Goal: Task Accomplishment & Management: Complete application form

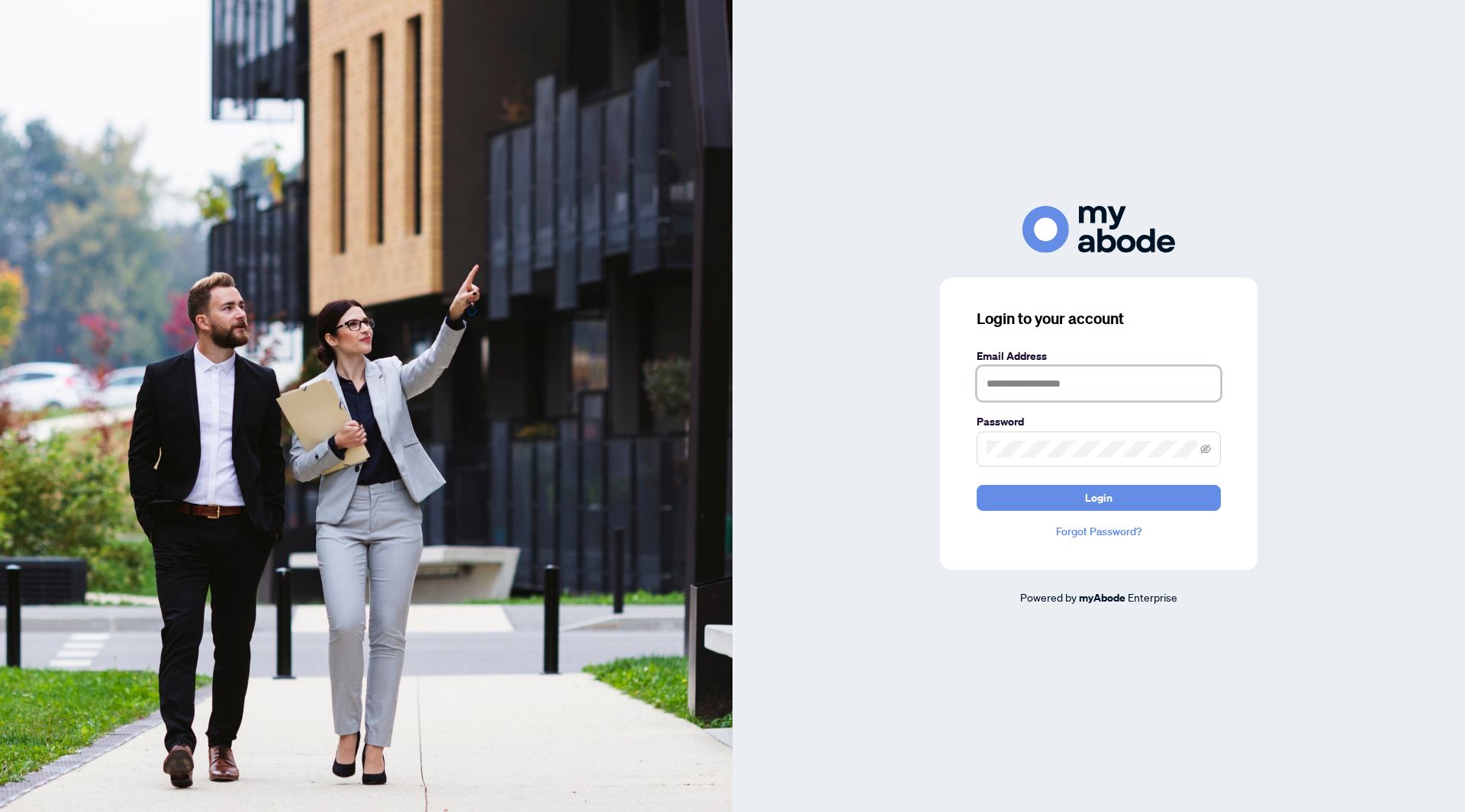
click at [1015, 388] on input "text" at bounding box center [1098, 384] width 244 height 35
type input "**********"
click at [1065, 434] on span at bounding box center [1098, 449] width 244 height 35
click at [976, 485] on button "Login" at bounding box center [1098, 498] width 244 height 26
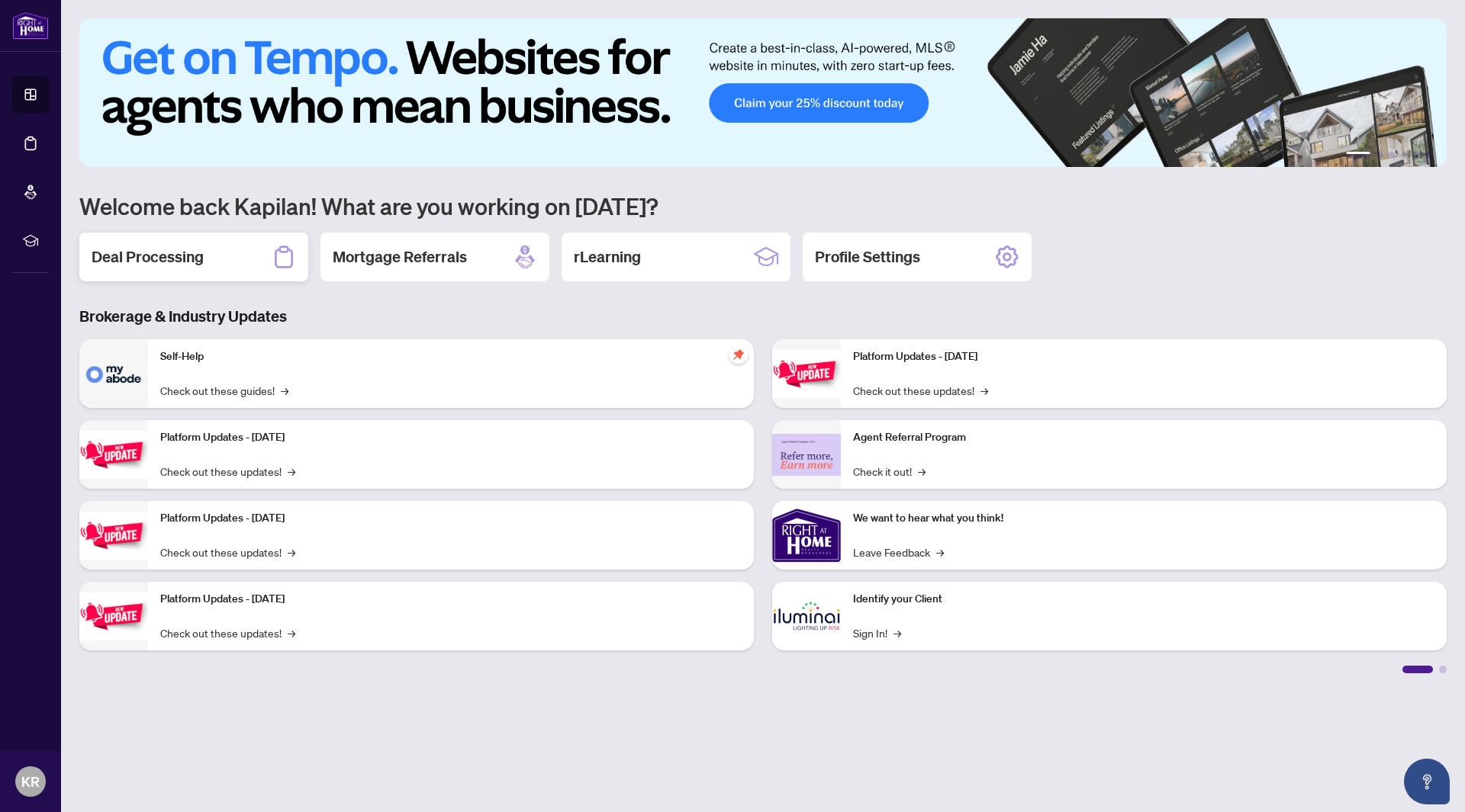
click at [170, 263] on h2 "Deal Processing" at bounding box center [147, 257] width 112 height 22
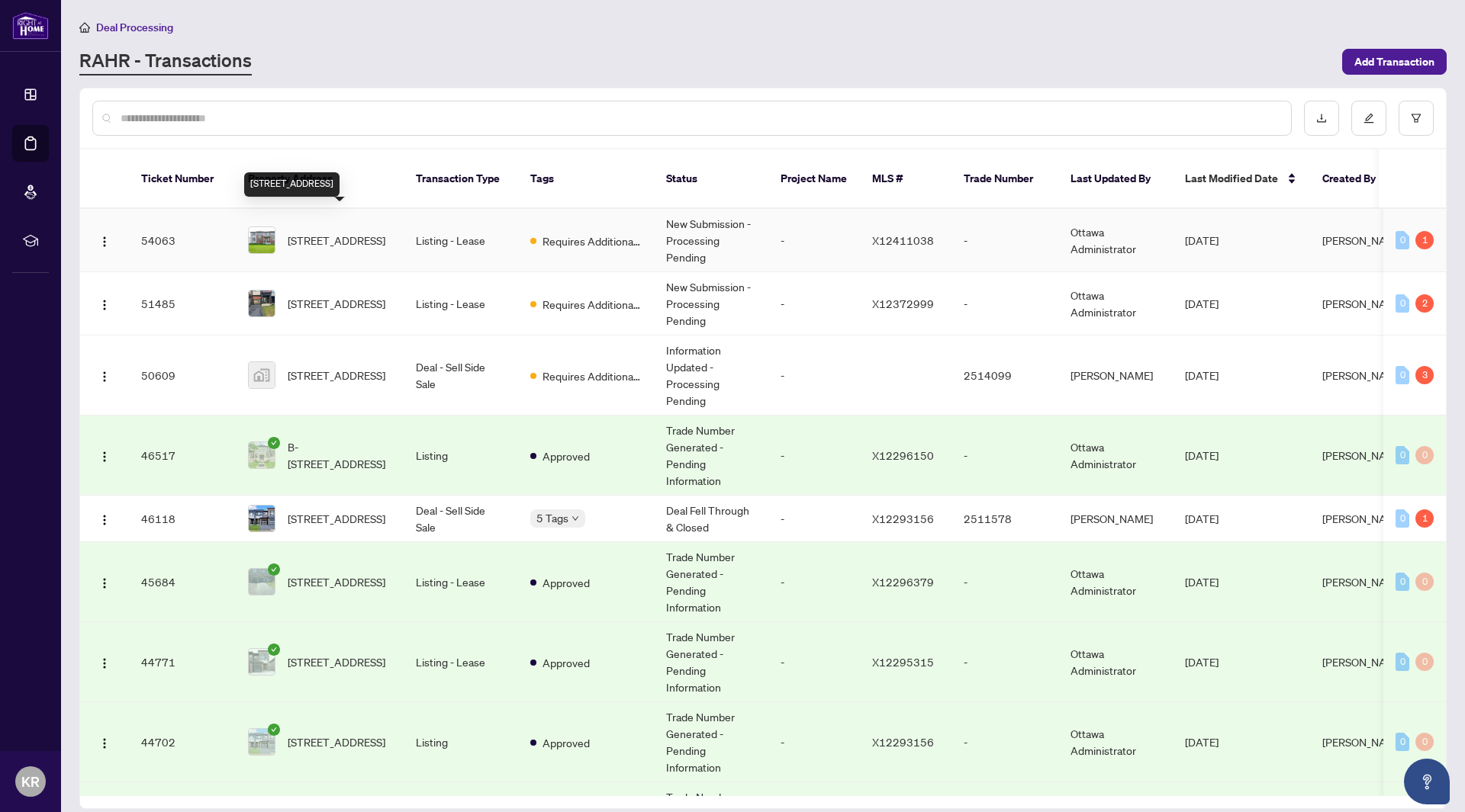
click at [315, 232] on span "[STREET_ADDRESS]" at bounding box center [336, 240] width 98 height 17
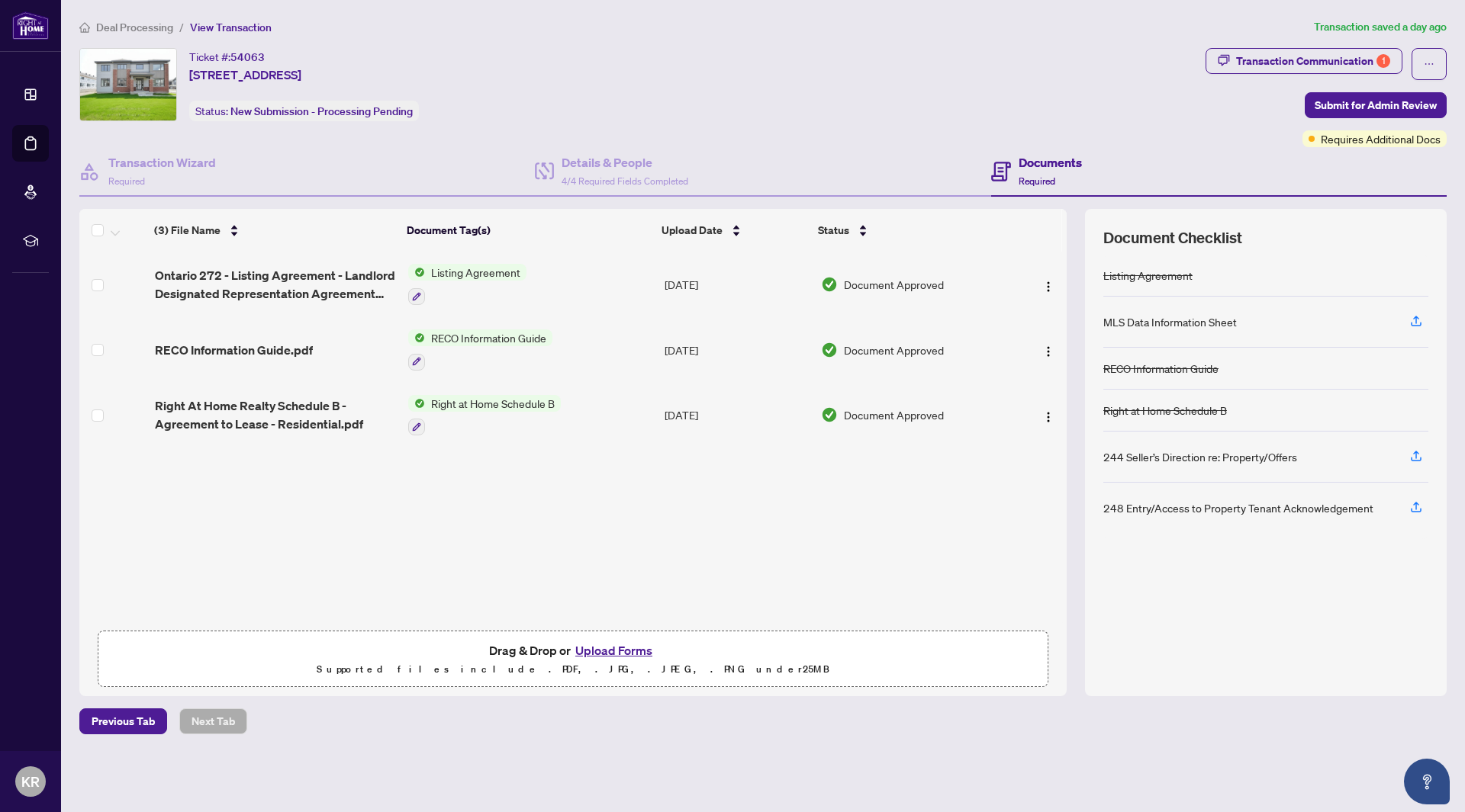
click at [625, 651] on button "Upload Forms" at bounding box center [614, 650] width 87 height 20
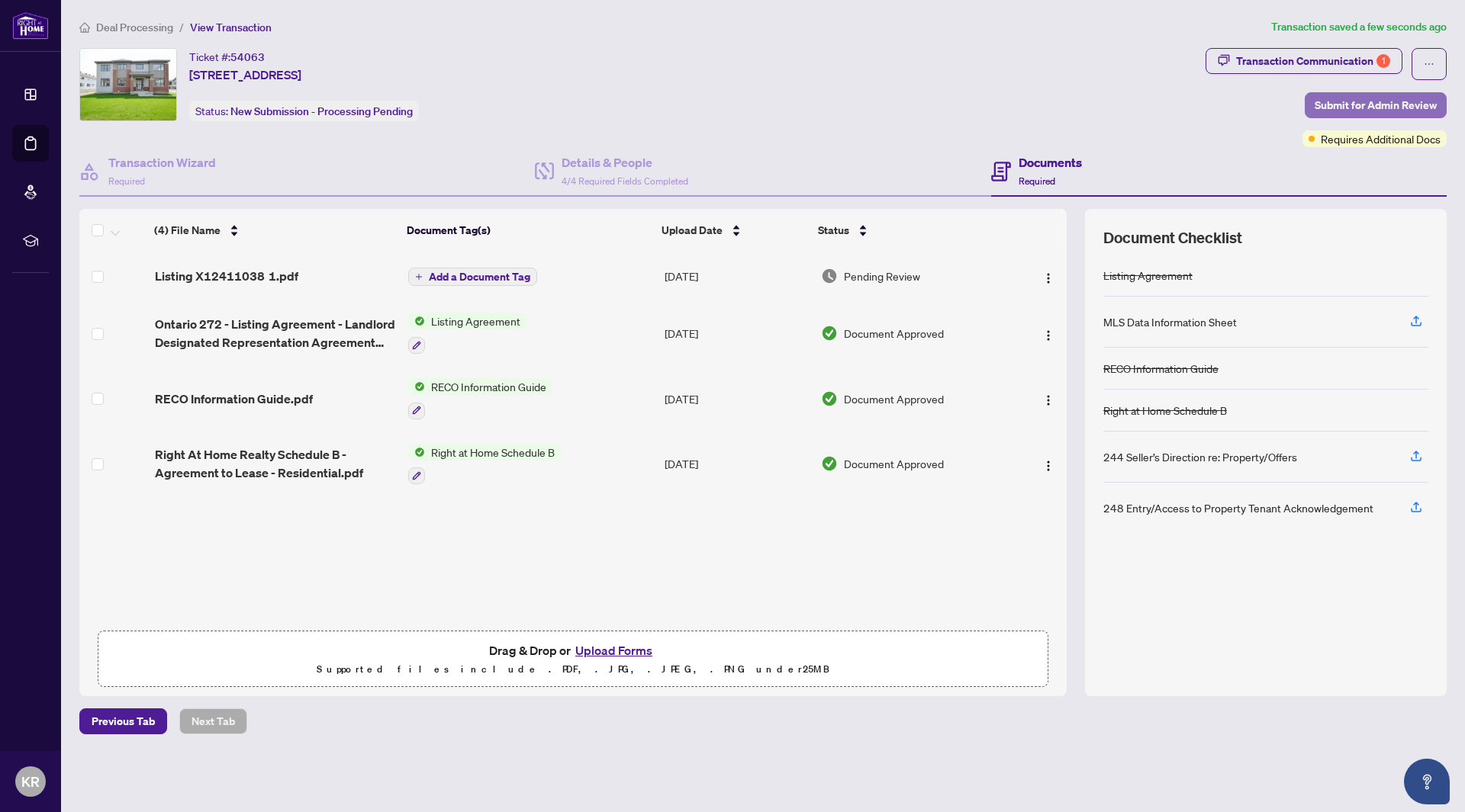
click at [1358, 104] on span "Submit for Admin Review" at bounding box center [1375, 105] width 122 height 24
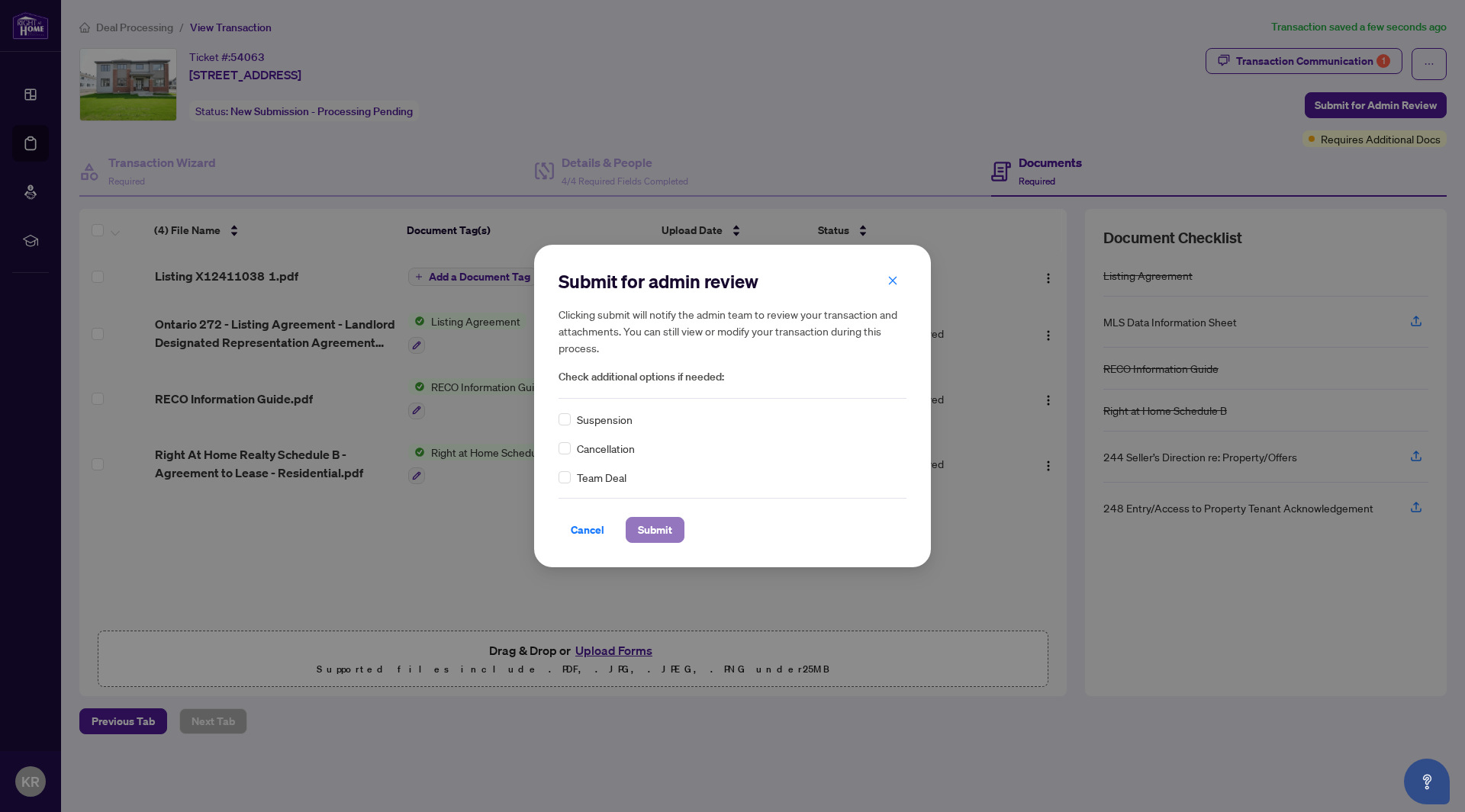
click at [646, 526] on span "Submit" at bounding box center [654, 530] width 34 height 24
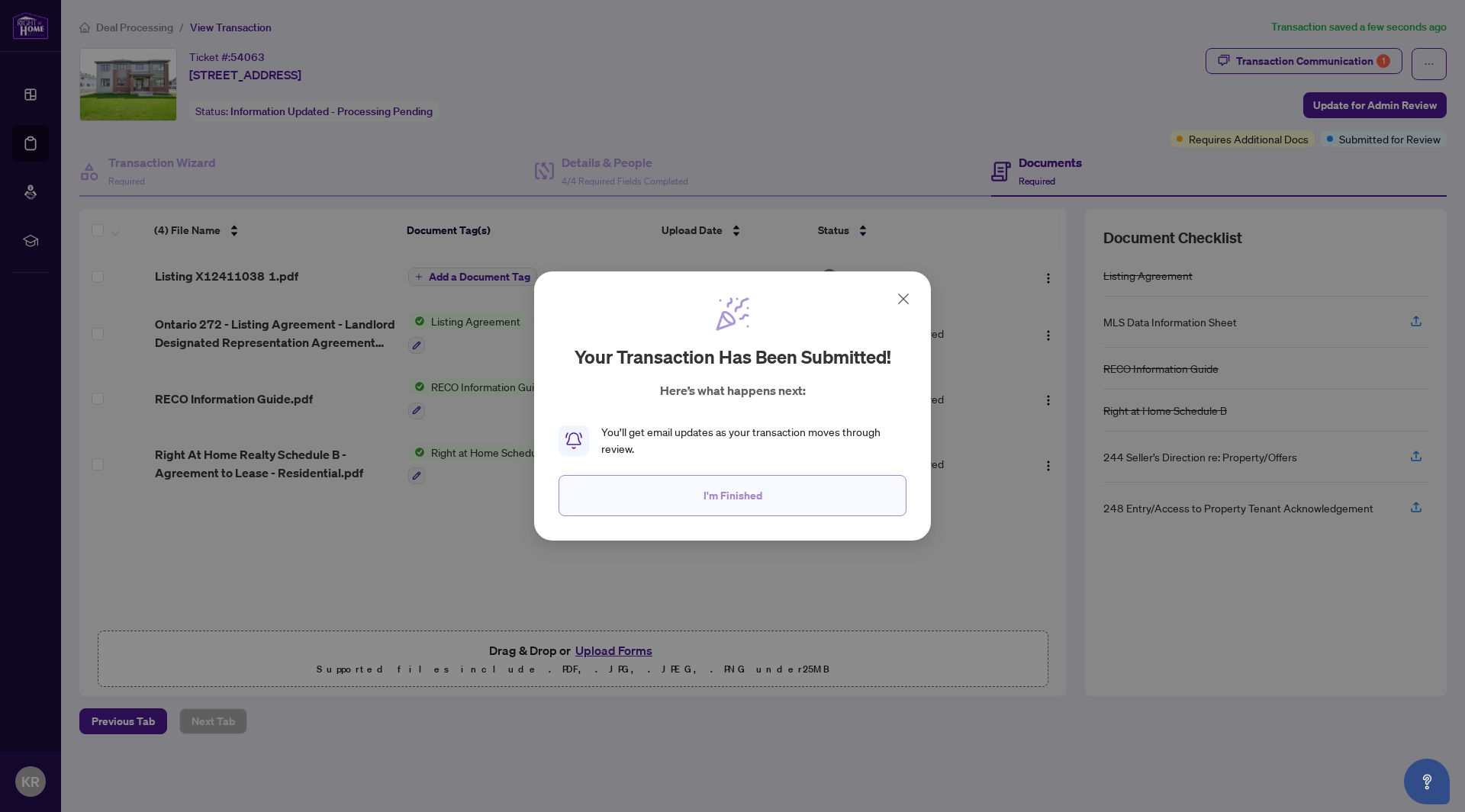
click at [735, 494] on span "I'm Finished" at bounding box center [732, 496] width 58 height 24
